Goal: Task Accomplishment & Management: Use online tool/utility

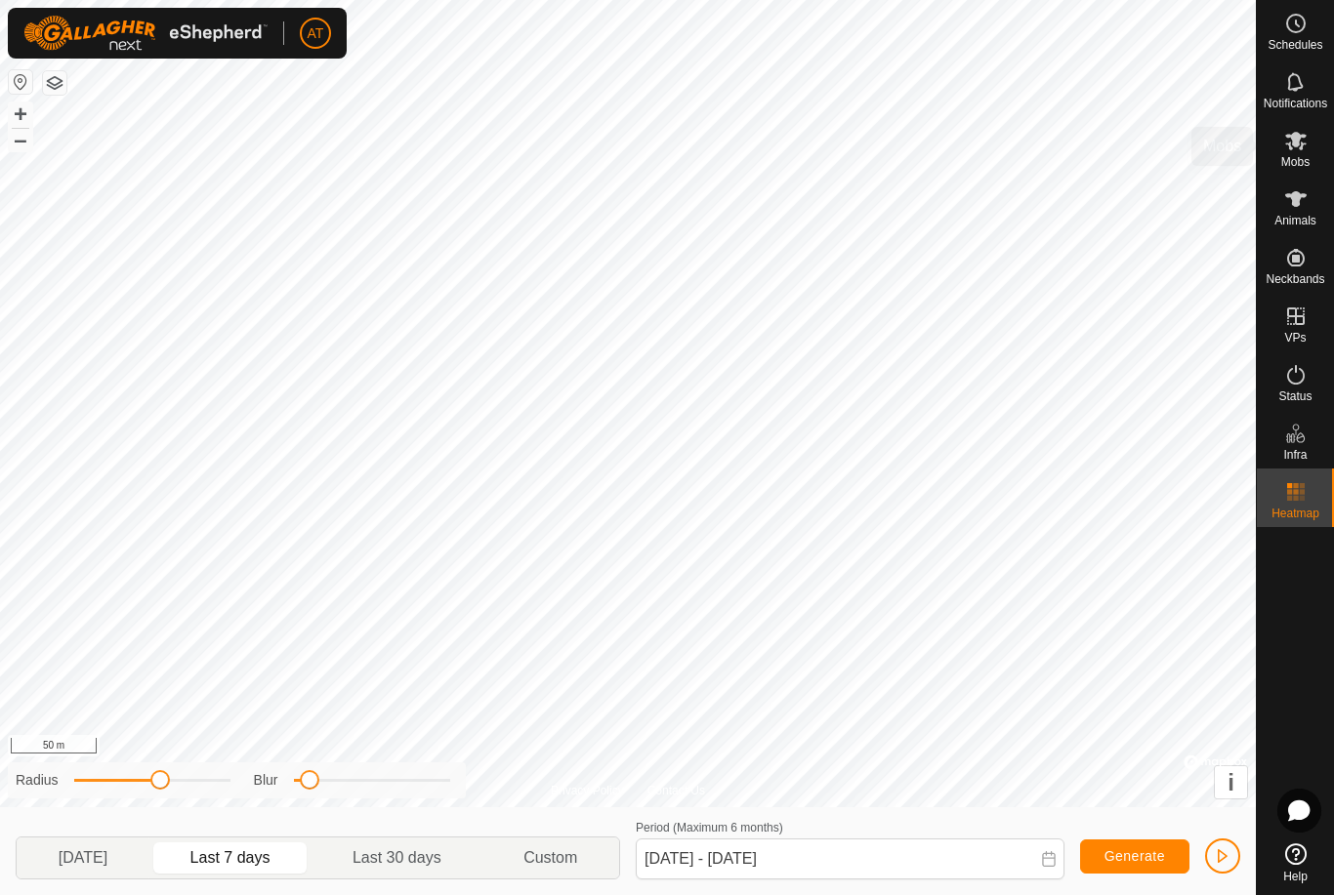
click at [1296, 152] on es-mob-svg-icon at bounding box center [1295, 140] width 35 height 31
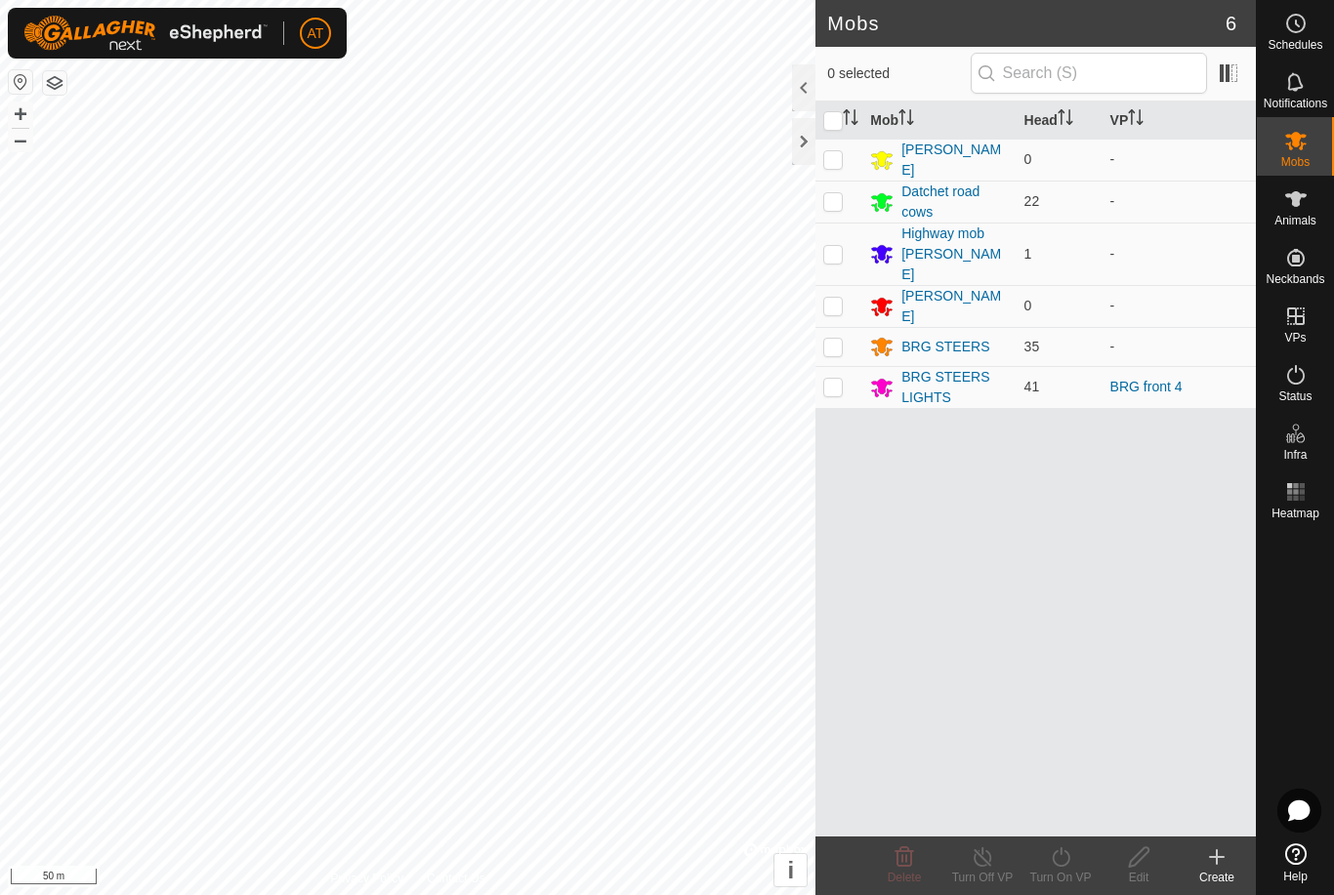
click at [847, 367] on td at bounding box center [838, 387] width 47 height 42
checkbox input "true"
click at [1071, 852] on icon at bounding box center [1061, 857] width 24 height 23
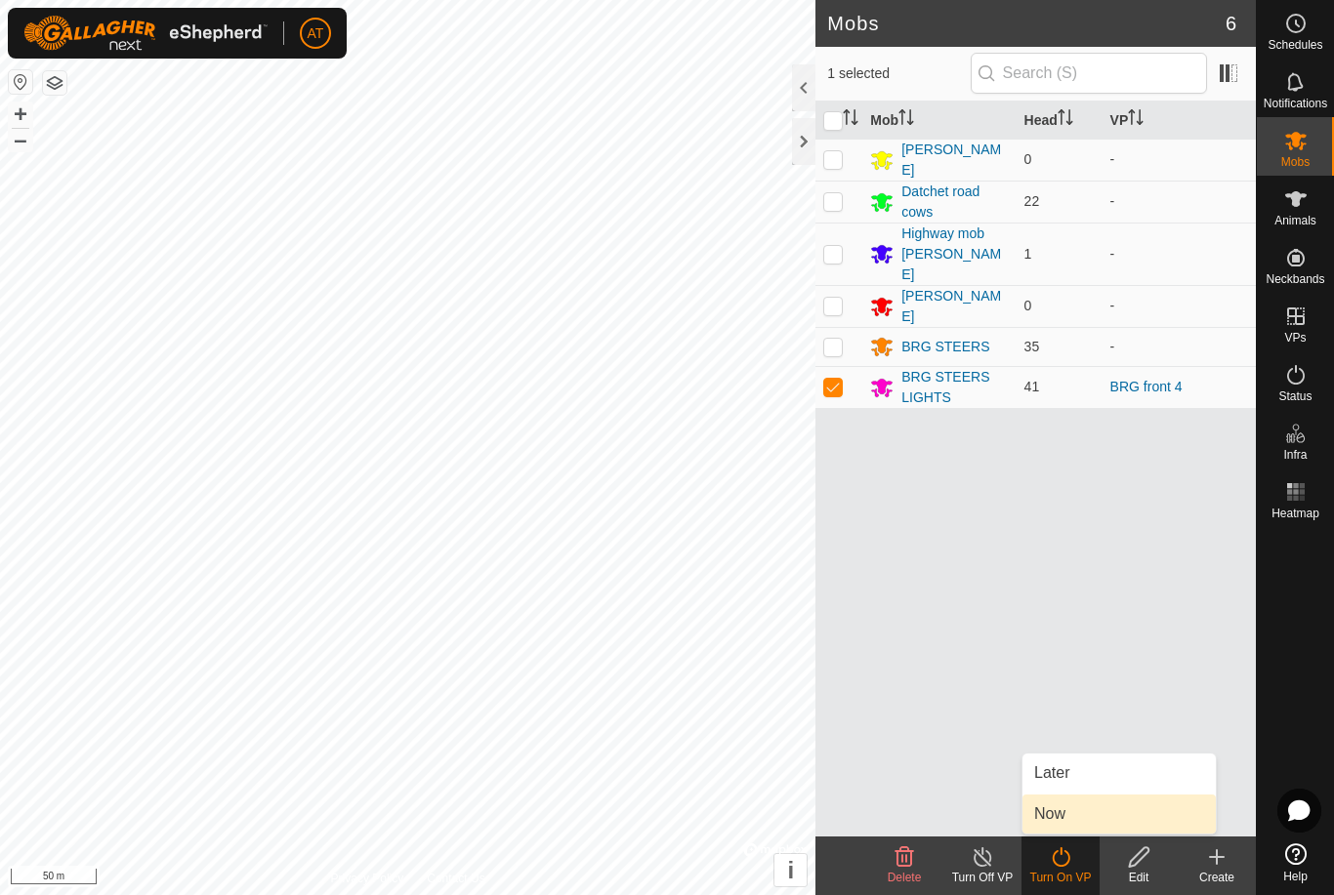
click at [1059, 807] on span "Now" at bounding box center [1049, 814] width 31 height 23
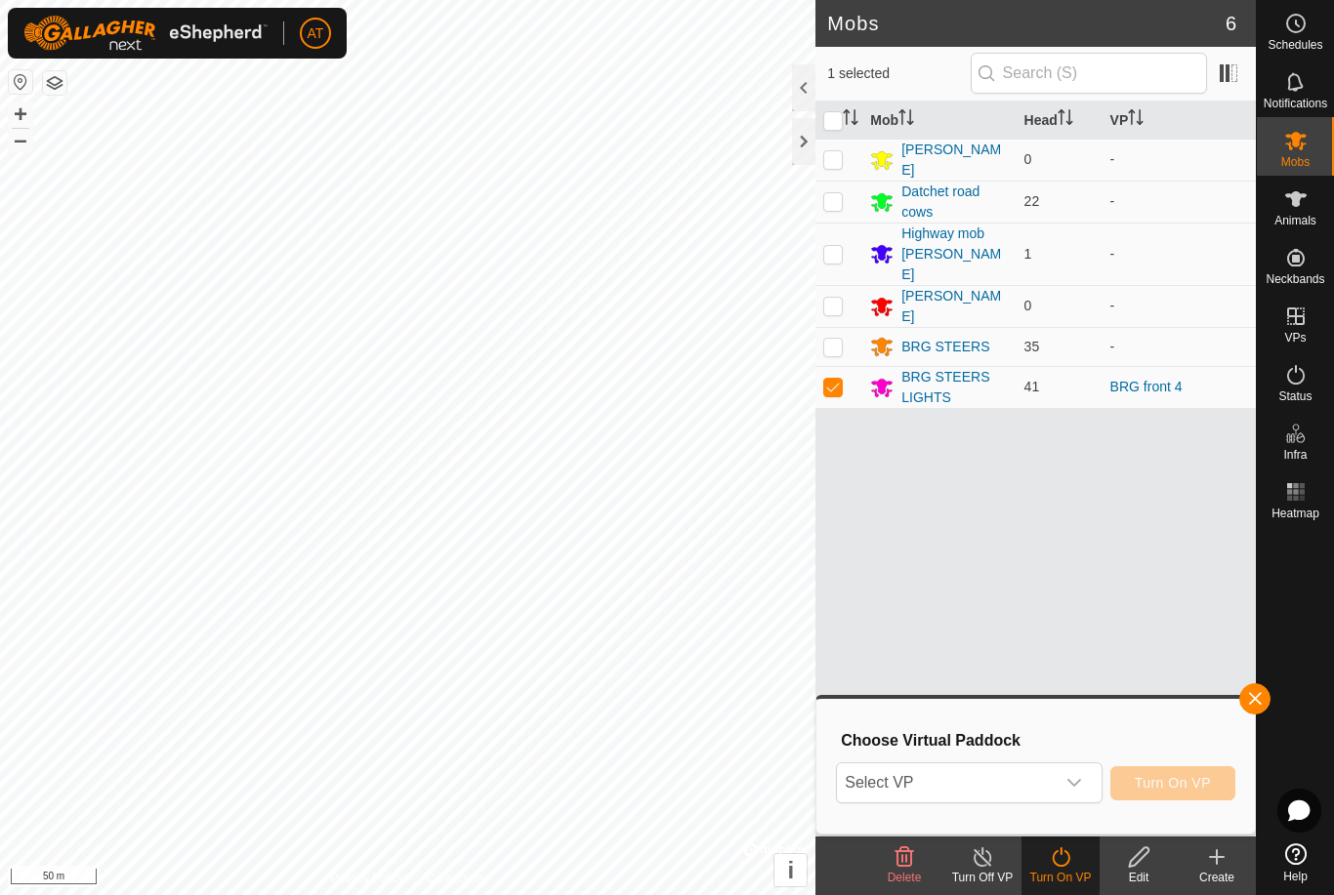
click at [1067, 854] on icon at bounding box center [1061, 858] width 18 height 20
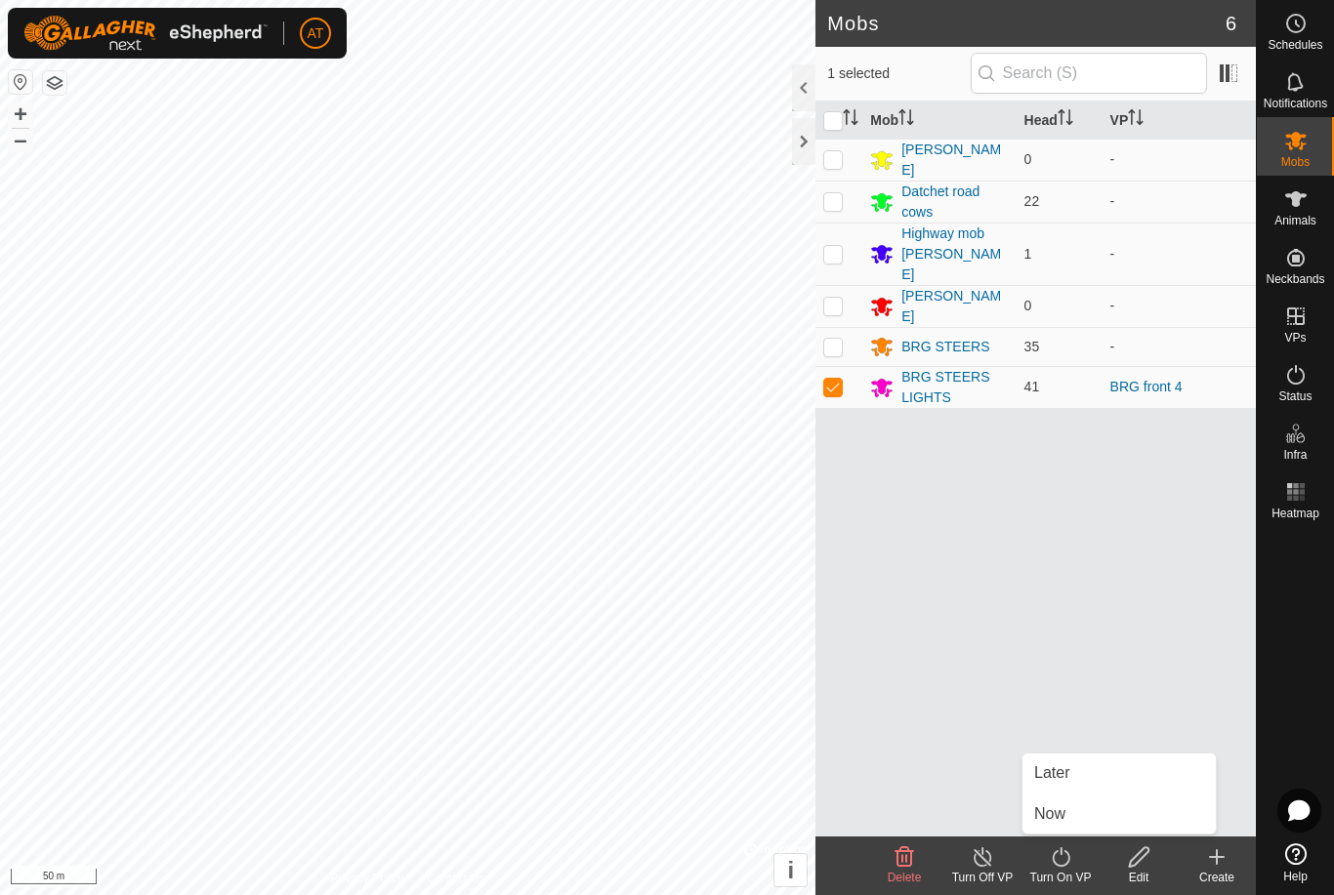
click at [1075, 818] on link "Now" at bounding box center [1118, 814] width 193 height 39
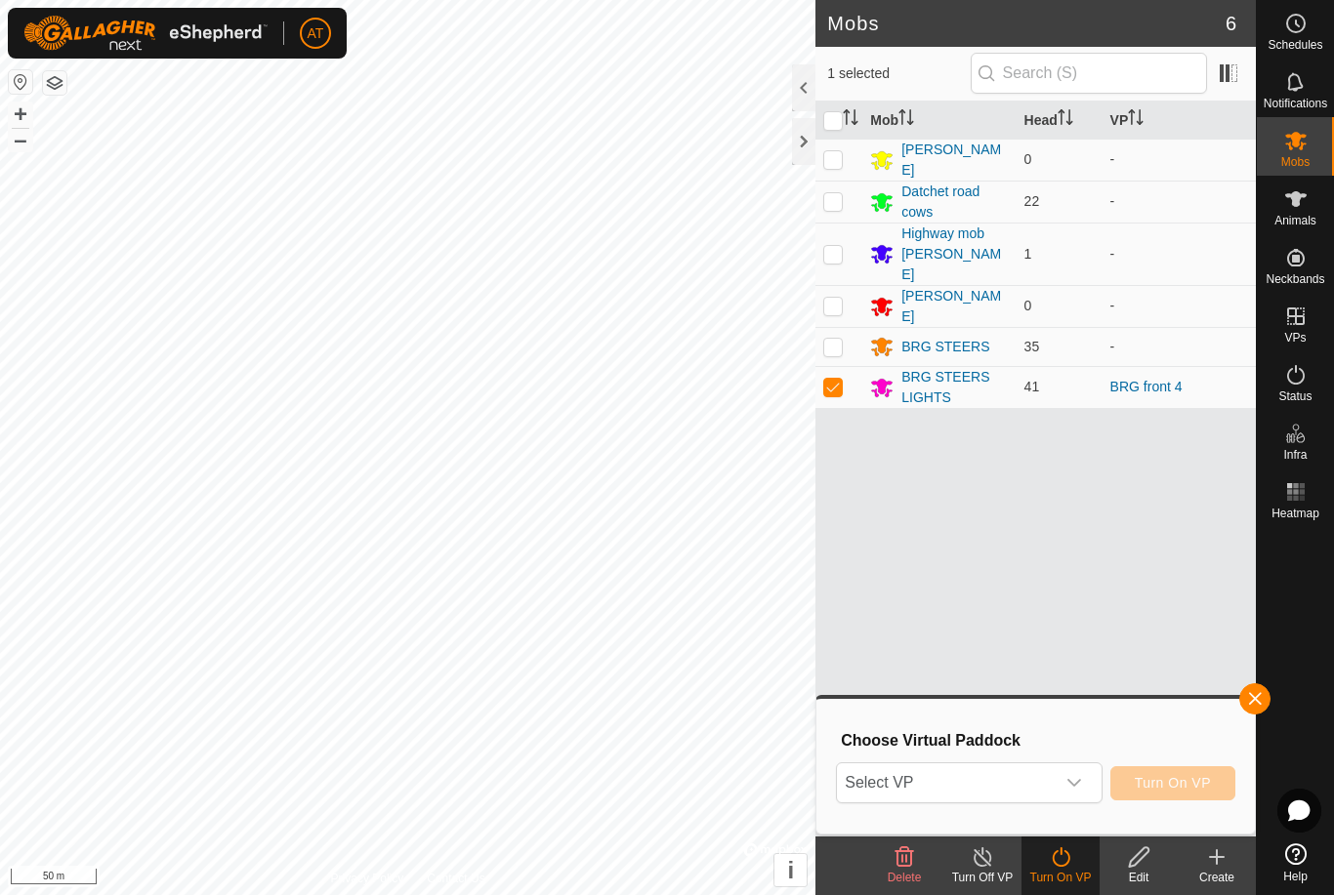
click at [1080, 782] on icon "dropdown trigger" at bounding box center [1074, 783] width 16 height 16
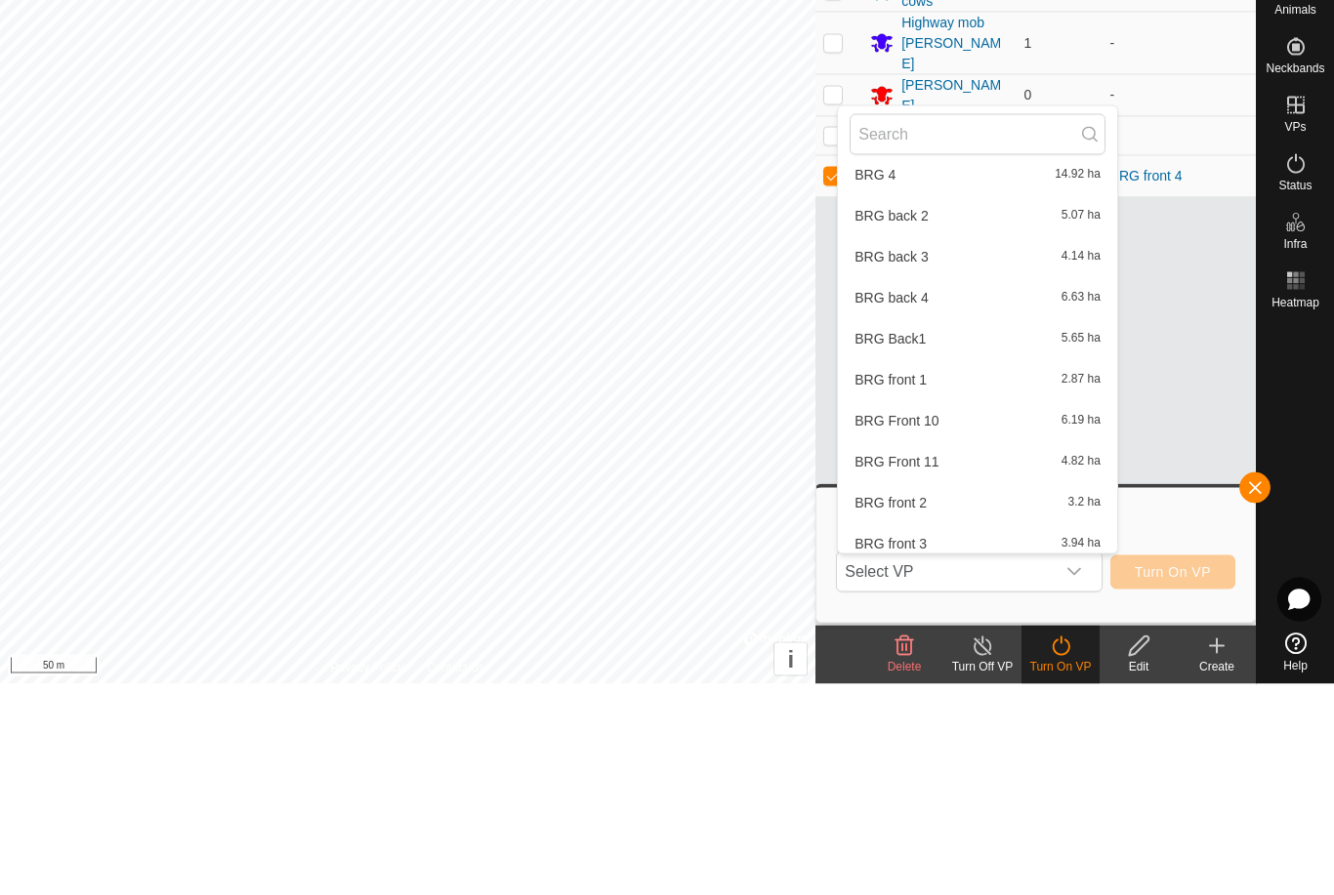
scroll to position [1081, 0]
click at [946, 453] on div "BRG back 3 4.14 ha" at bounding box center [977, 464] width 256 height 23
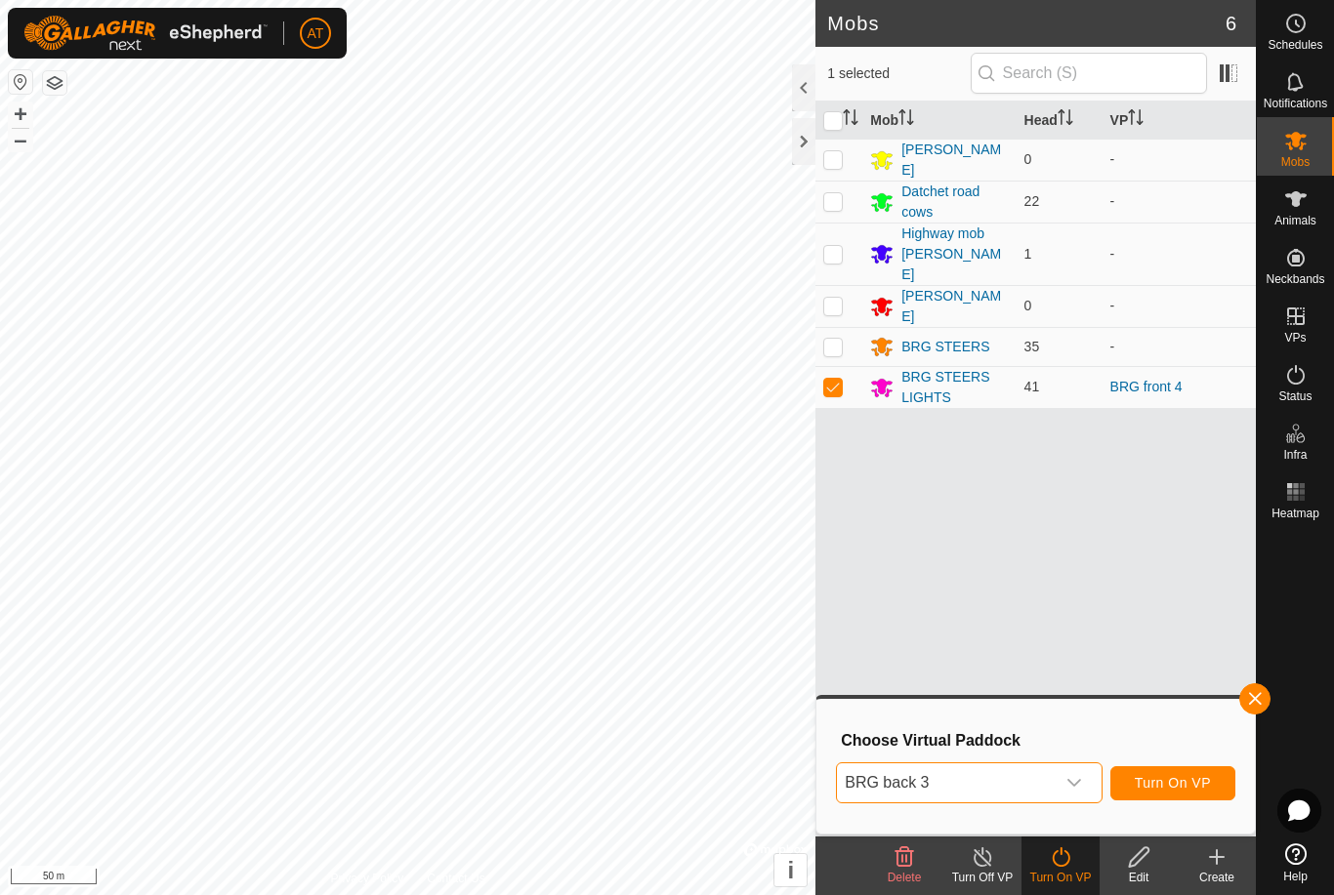
click at [1073, 767] on div "dropdown trigger" at bounding box center [1074, 783] width 39 height 39
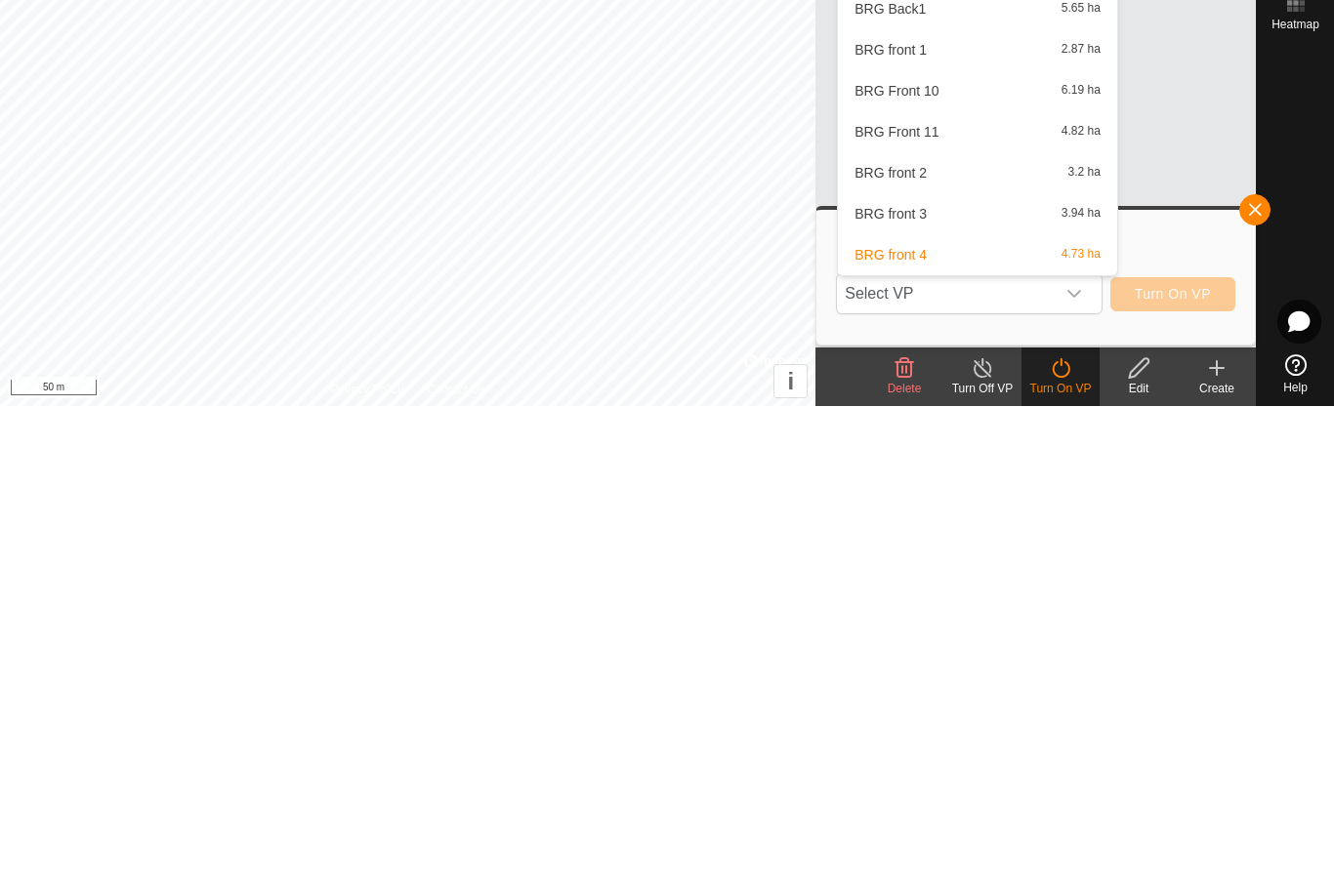
scroll to position [1131, 0]
click at [941, 690] on div "BRG front 3 3.94 ha" at bounding box center [977, 701] width 256 height 23
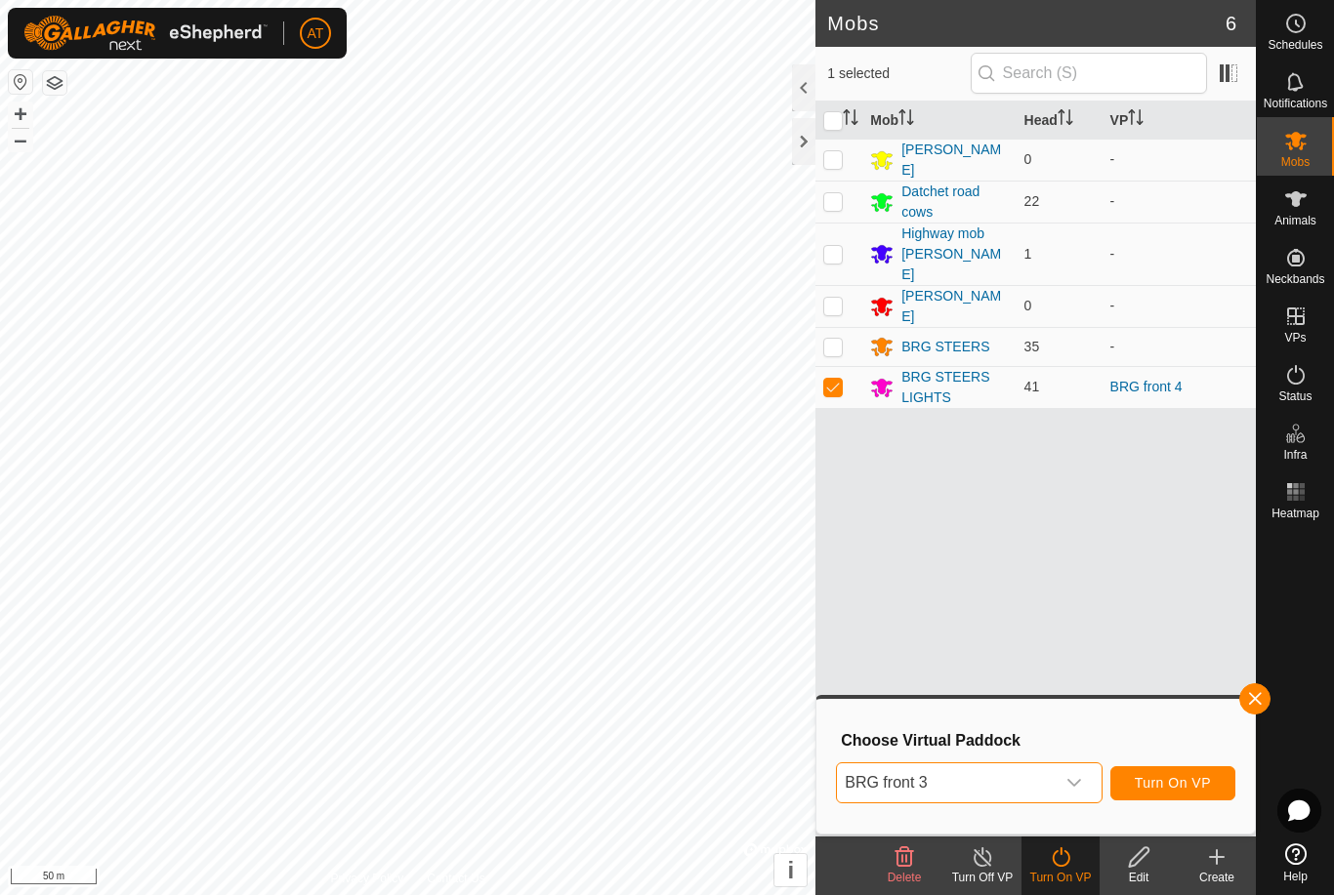
click at [801, 143] on div at bounding box center [803, 141] width 23 height 47
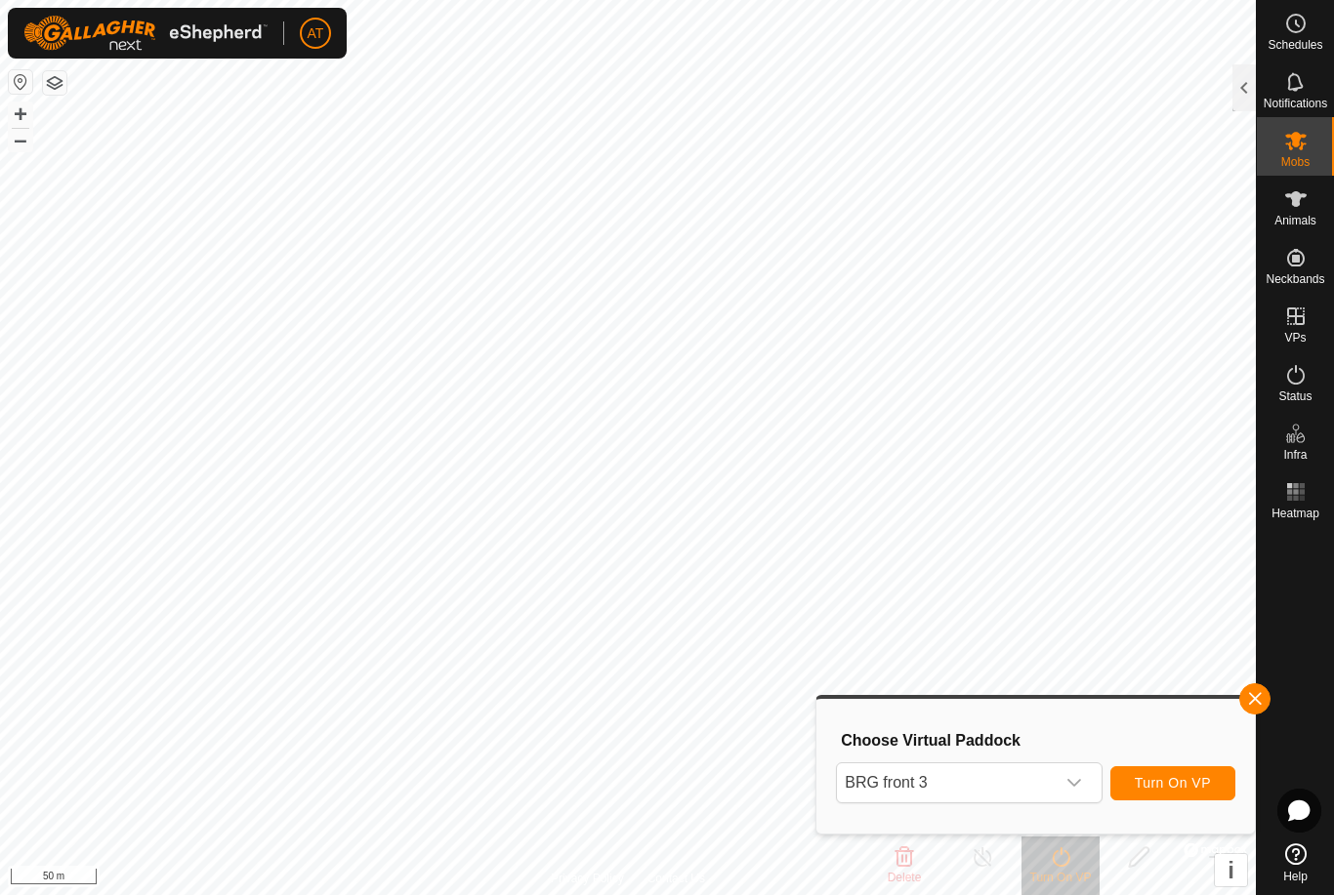
click at [1258, 702] on span "button" at bounding box center [1255, 699] width 16 height 16
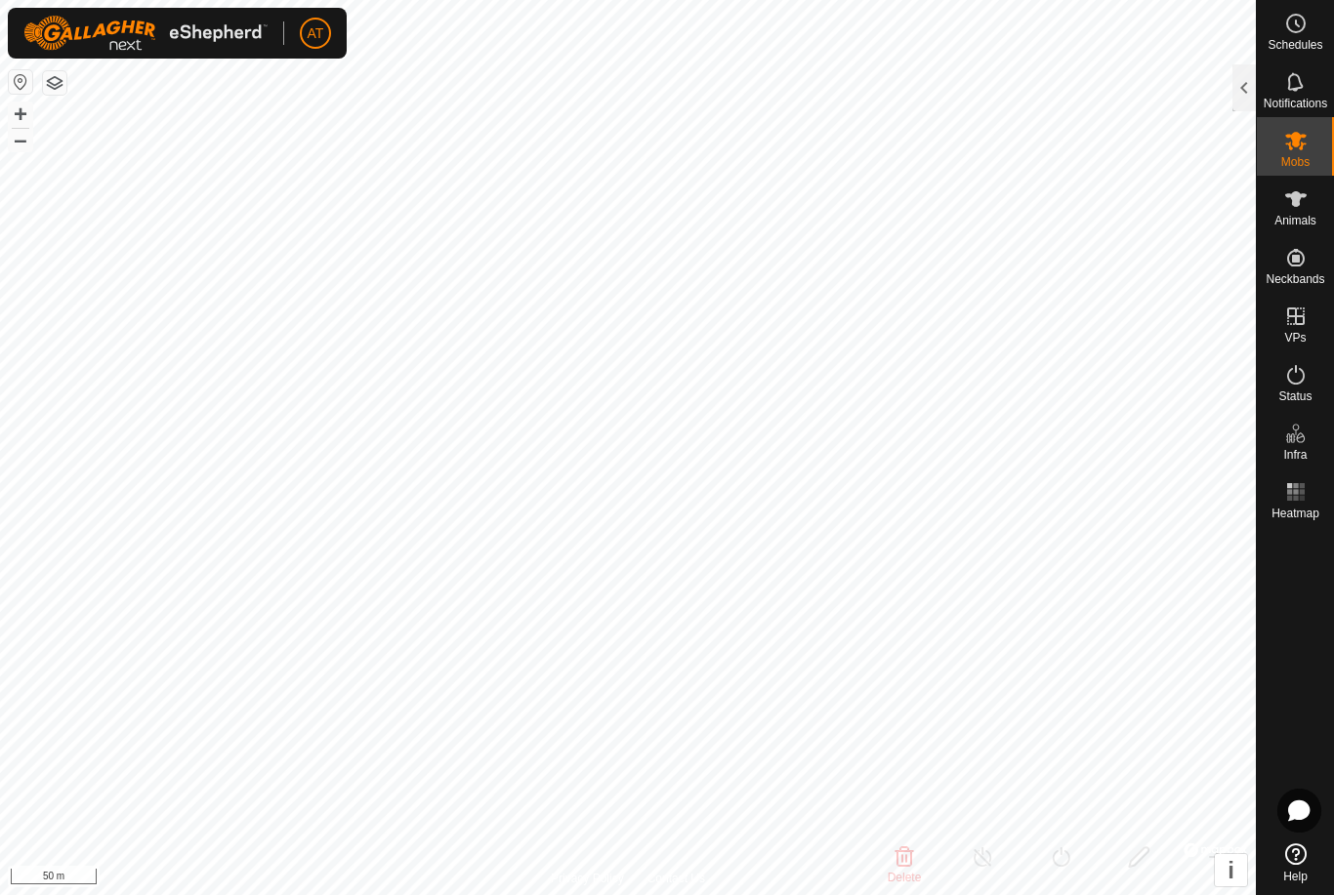
click at [1232, 87] on div at bounding box center [1243, 87] width 23 height 47
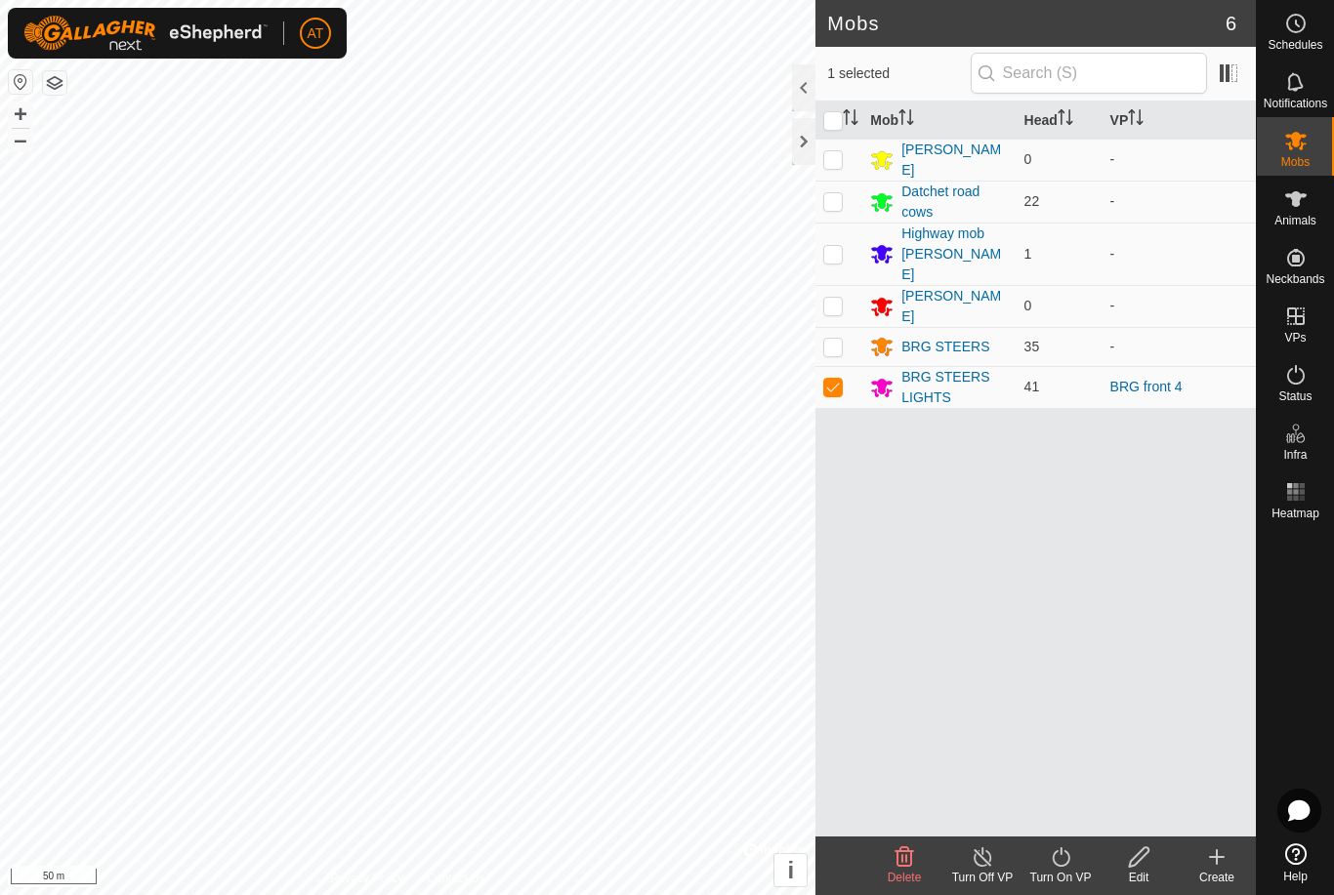
click at [1070, 869] on div "Turn On VP" at bounding box center [1060, 878] width 78 height 18
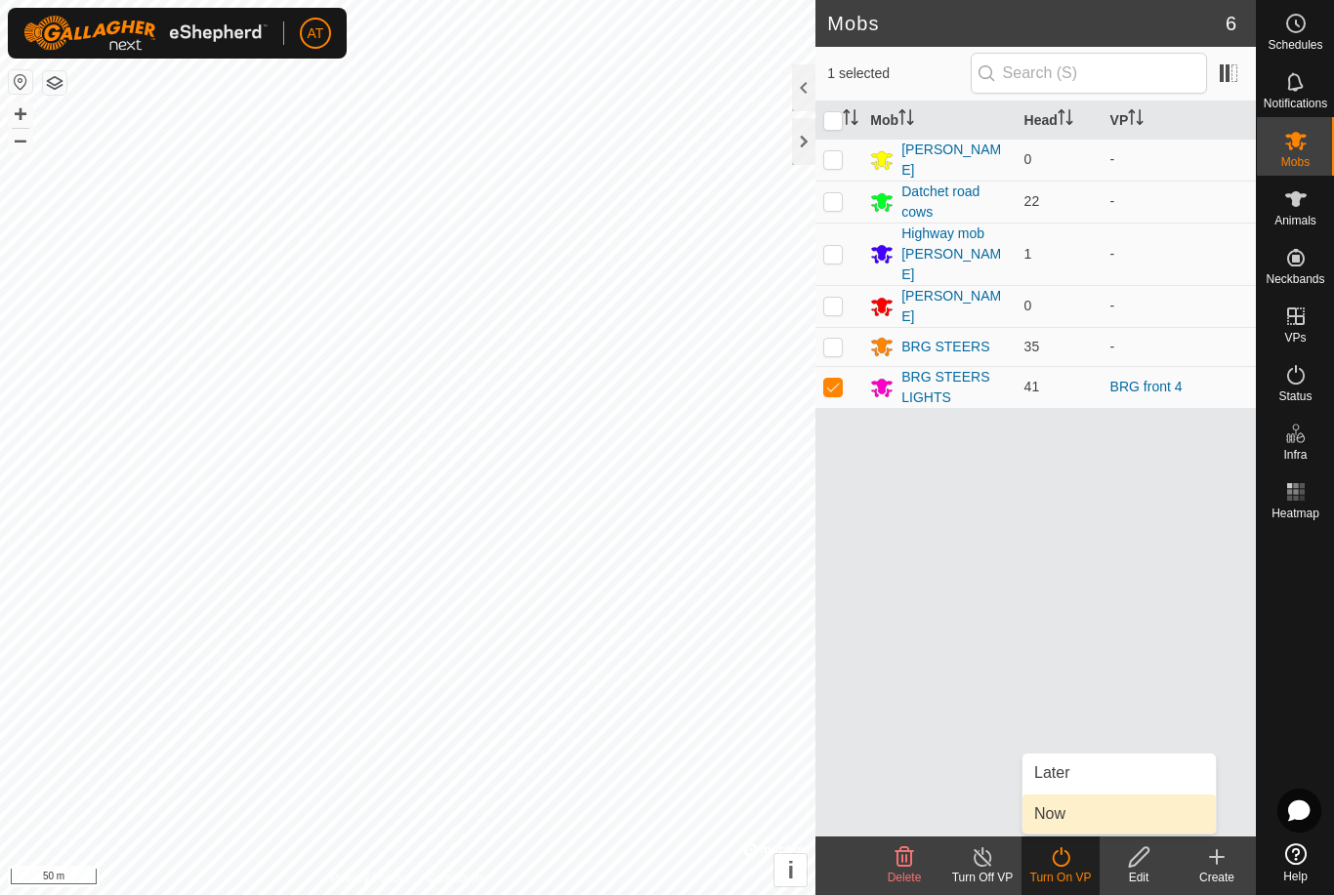
click at [1054, 812] on span "Now" at bounding box center [1049, 814] width 31 height 23
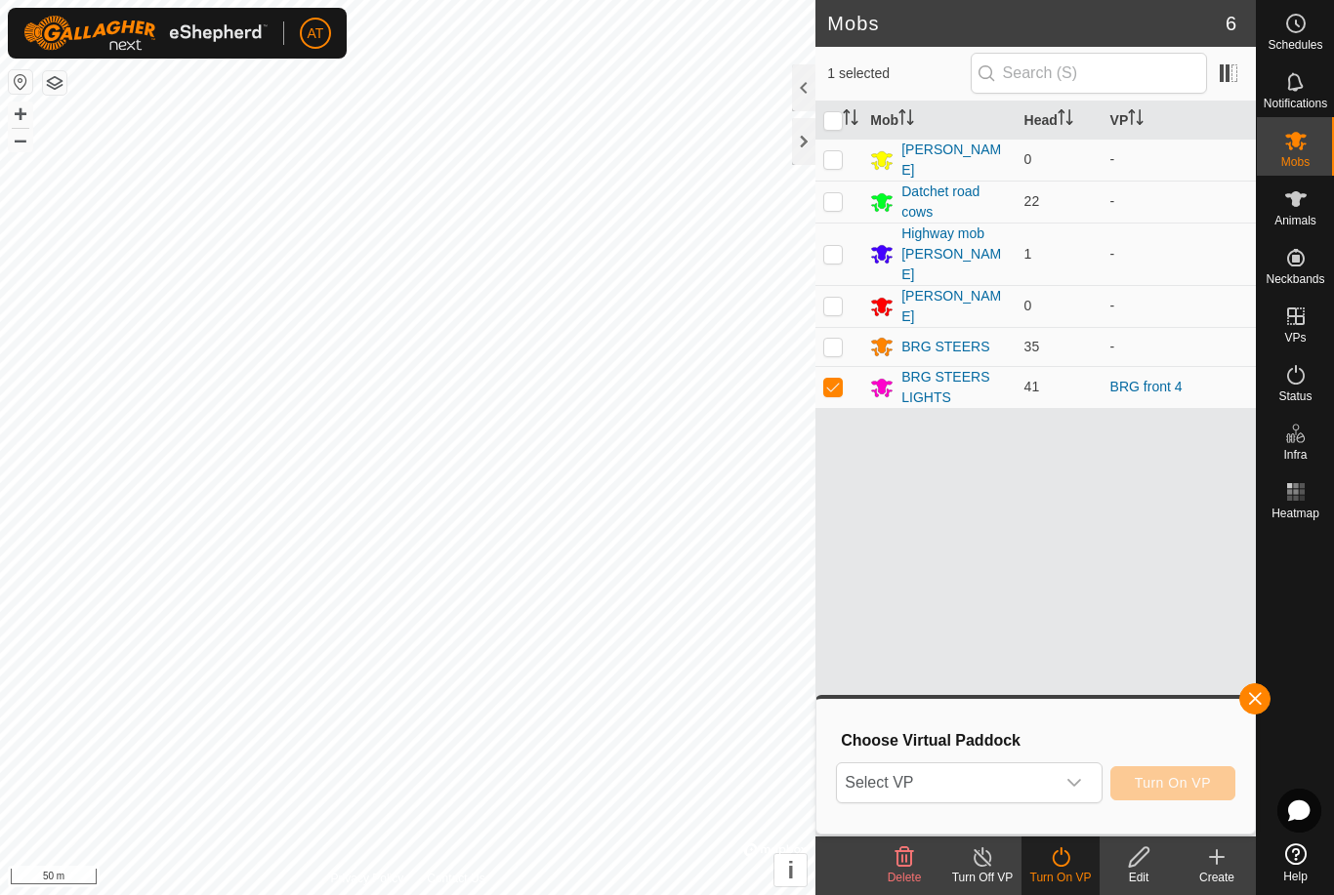
click at [1087, 782] on div "dropdown trigger" at bounding box center [1074, 783] width 39 height 39
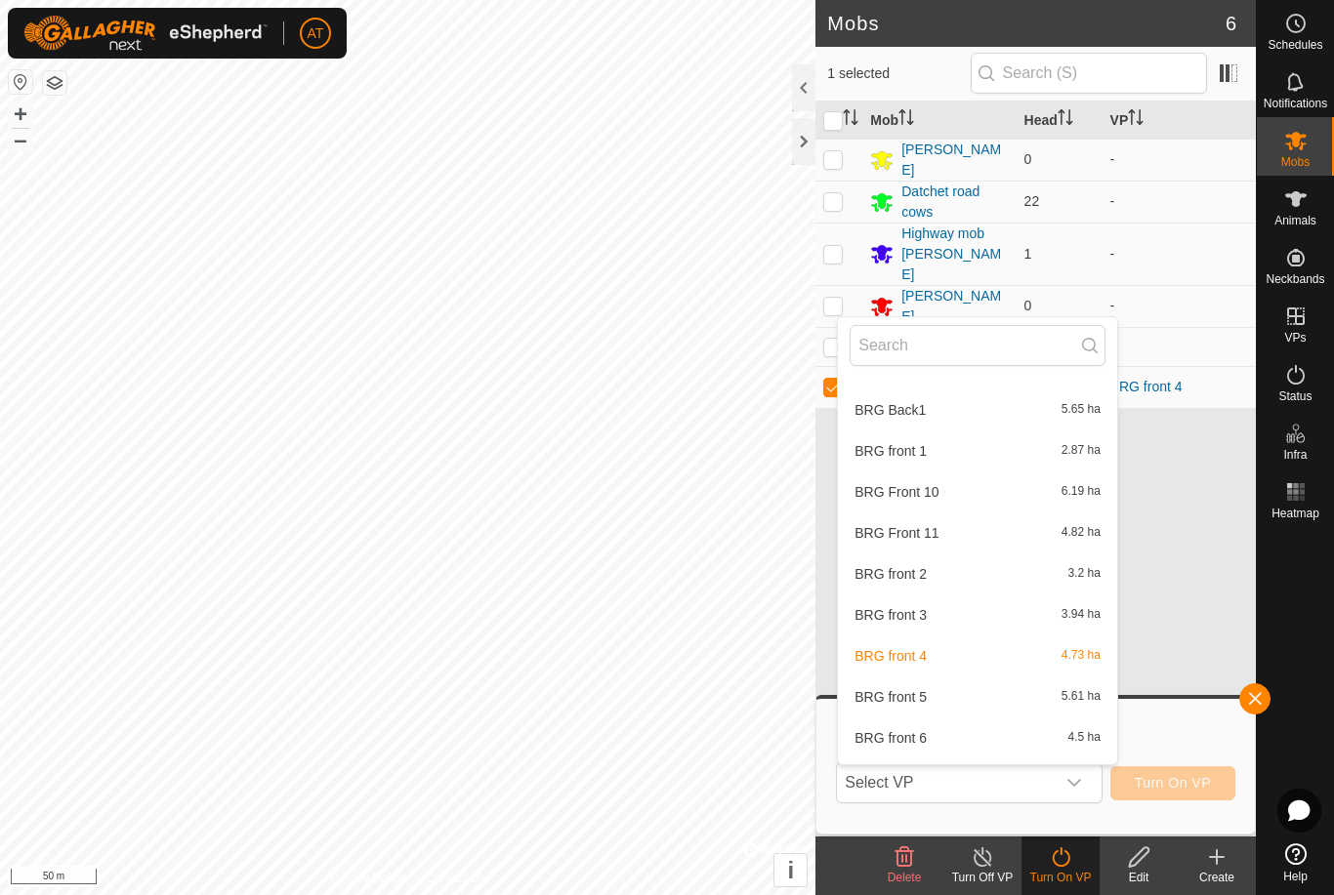
scroll to position [1220, 0]
click at [923, 610] on span "BRG front 3" at bounding box center [890, 613] width 72 height 14
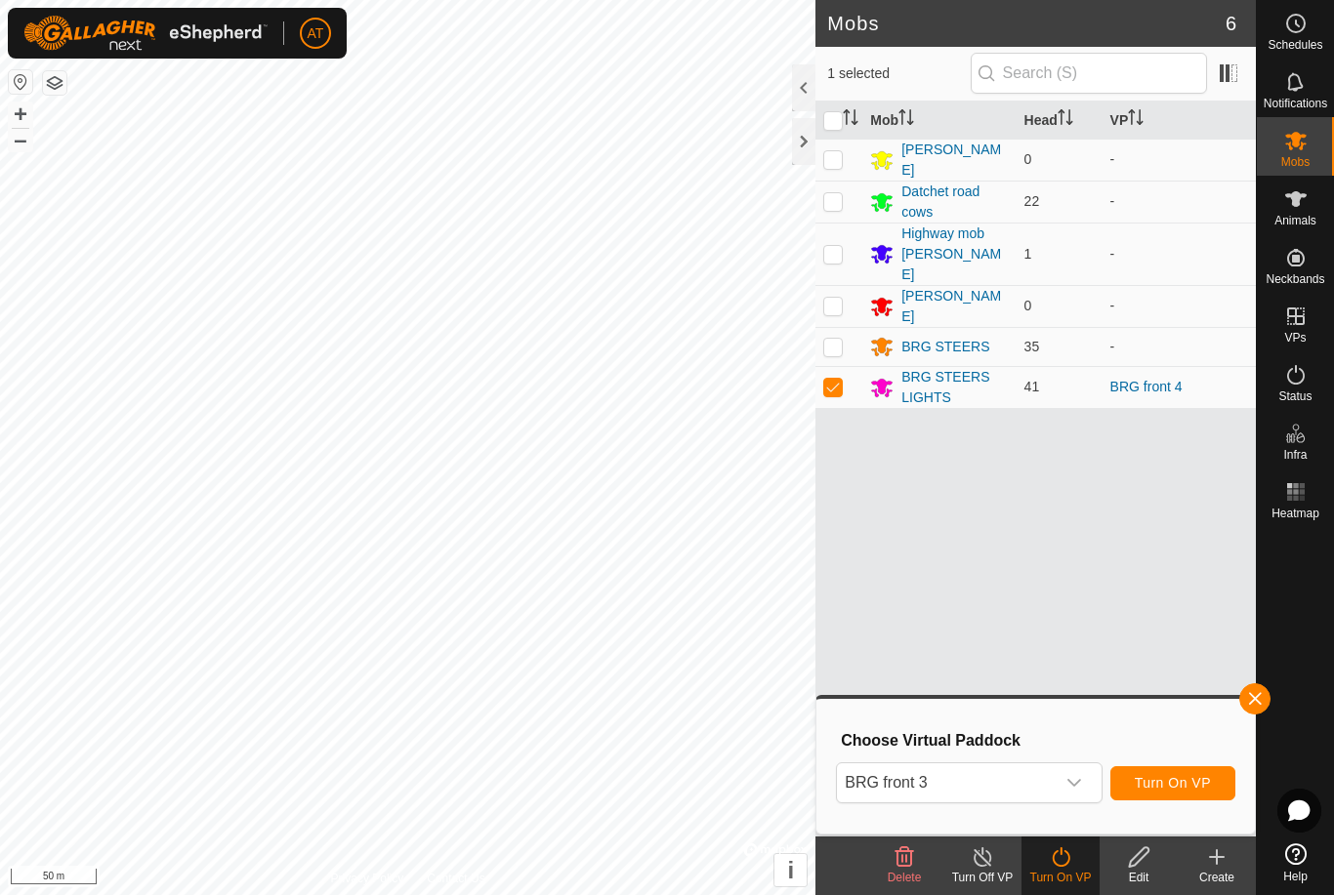
click at [807, 134] on div at bounding box center [803, 141] width 23 height 47
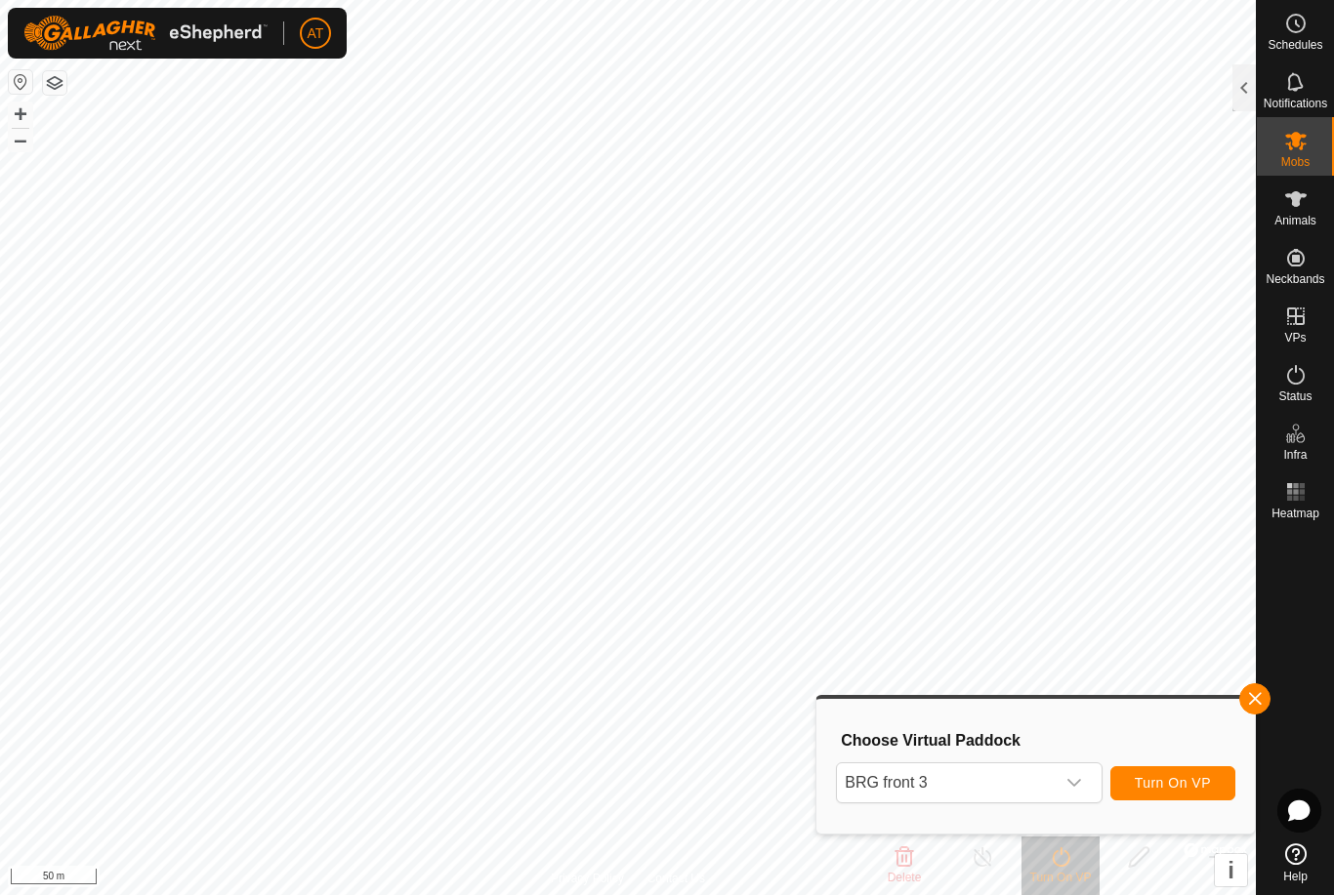
click at [1252, 696] on span "button" at bounding box center [1255, 699] width 16 height 16
